Goal: Find specific page/section: Find specific page/section

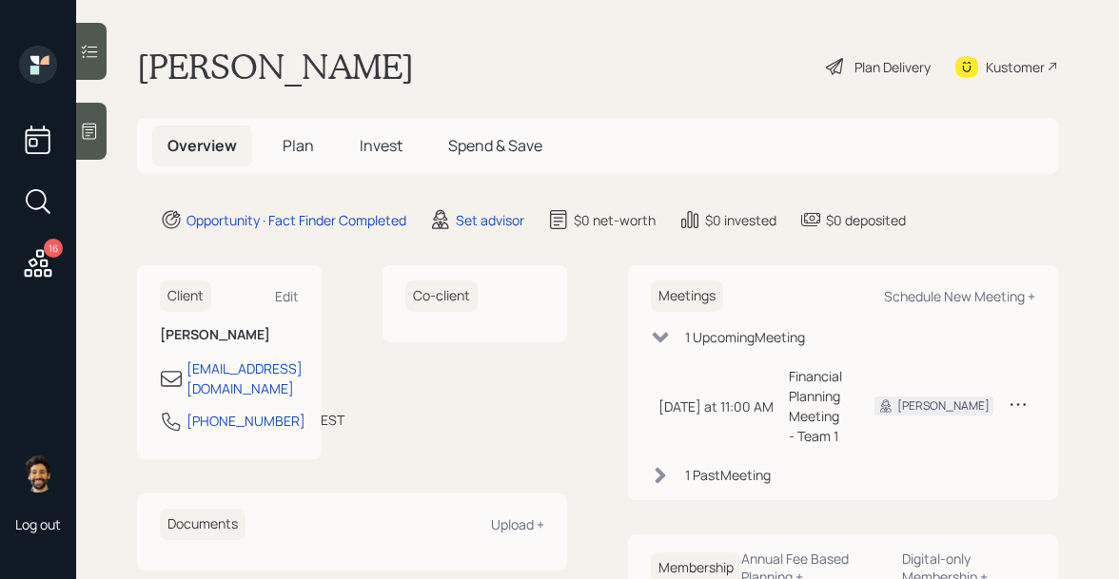
click at [29, 256] on icon at bounding box center [38, 263] width 34 height 34
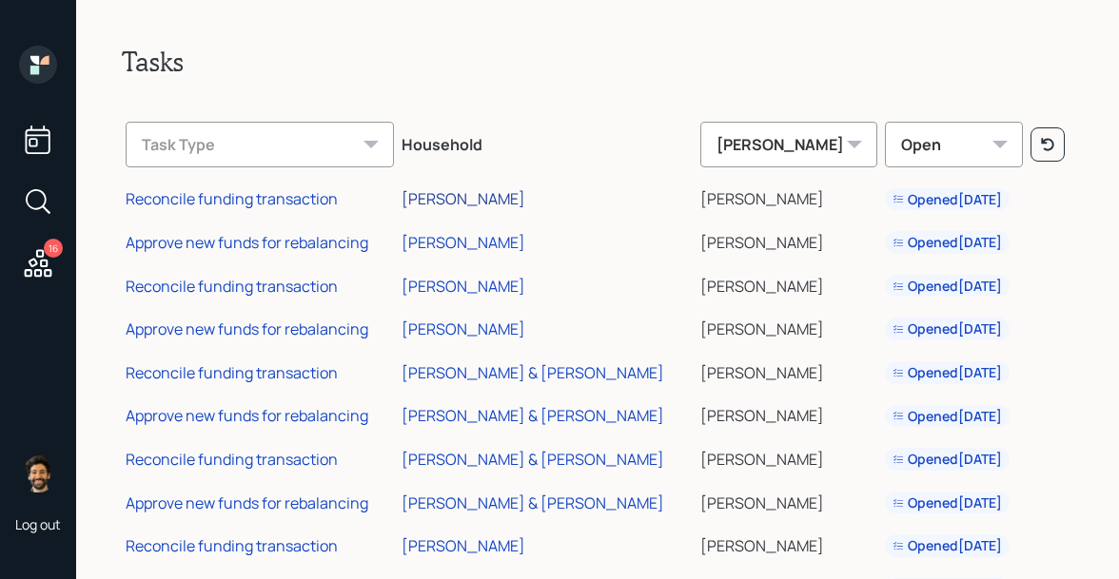
click at [476, 202] on div "[PERSON_NAME]" at bounding box center [464, 198] width 124 height 21
